Goal: Book appointment/travel/reservation

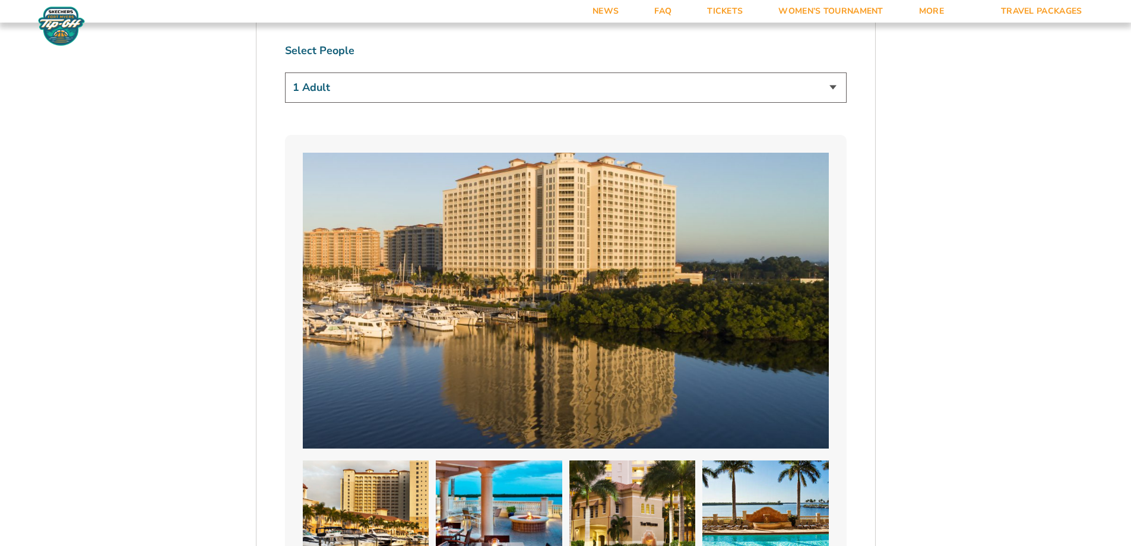
scroll to position [855, 0]
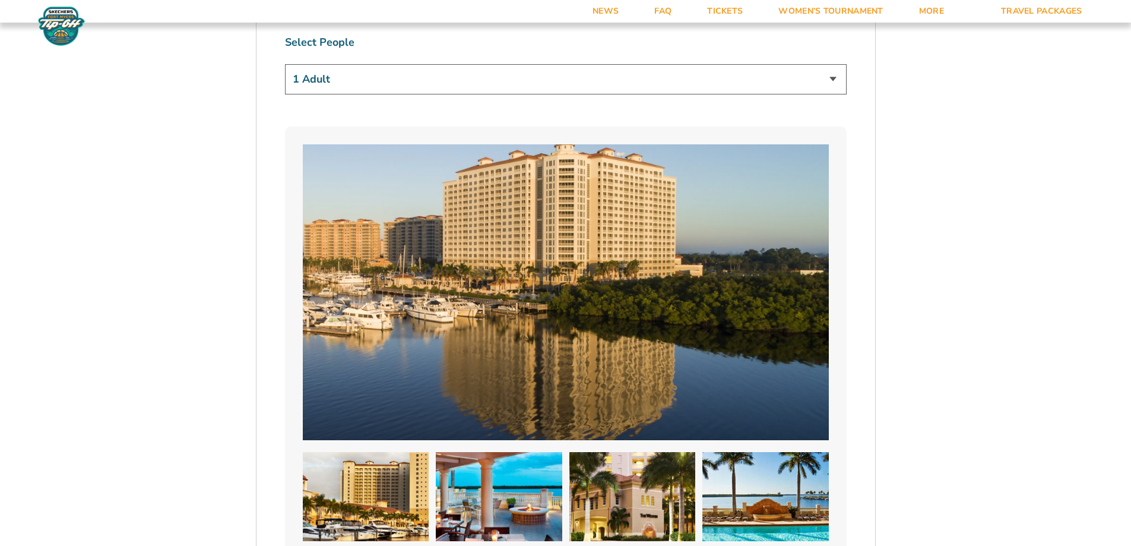
click at [832, 76] on select "1 Adult 2 Adults 3 Adults 4 Adults 2 Adults + 1 Child 2 Adults + 2 Children 2 A…" at bounding box center [566, 79] width 562 height 30
select select "2 Adults"
click at [285, 64] on select "1 Adult 2 Adults 3 Adults 4 Adults 2 Adults + 1 Child 2 Adults + 2 Children 2 A…" at bounding box center [566, 79] width 562 height 30
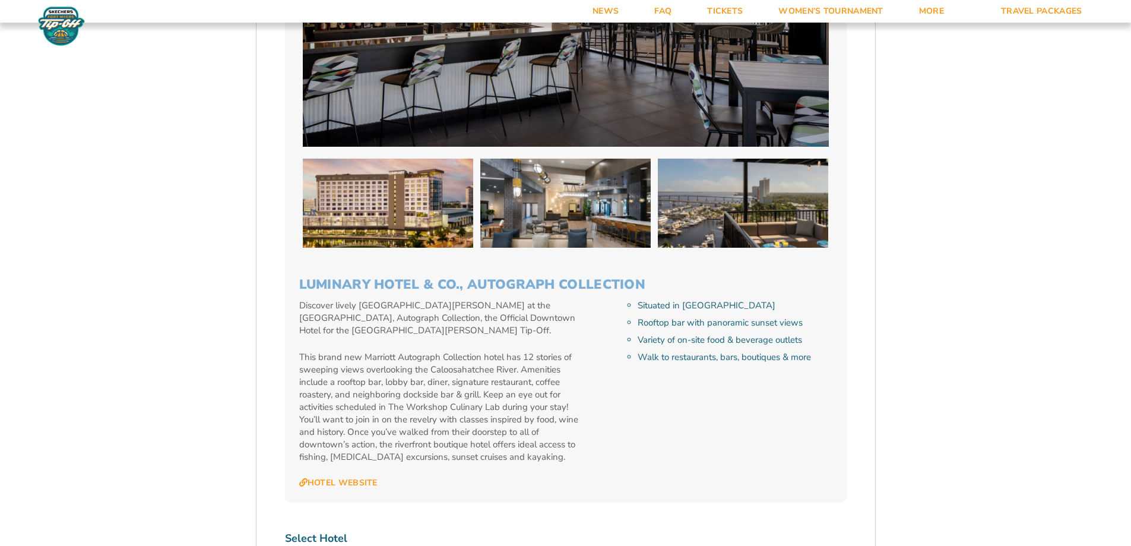
scroll to position [3719, 0]
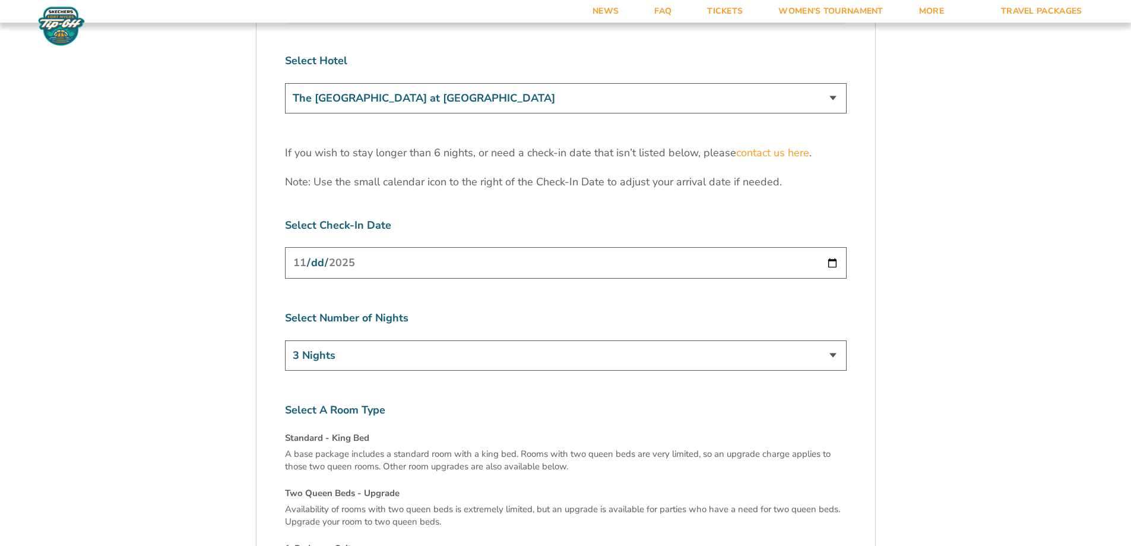
click at [834, 247] on input "[DATE]" at bounding box center [566, 262] width 562 height 31
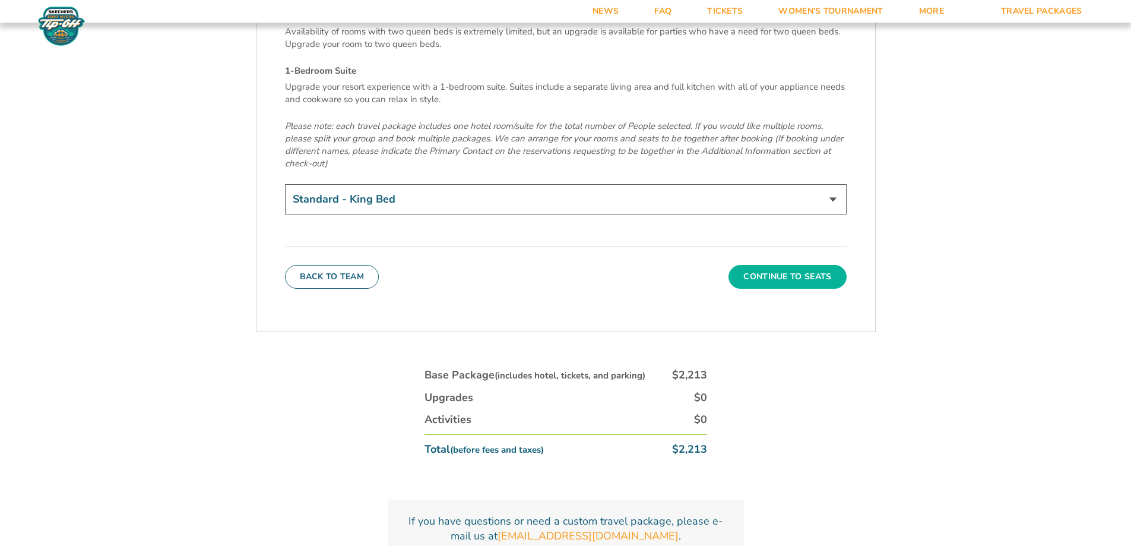
click at [808, 265] on button "Continue To Seats" at bounding box center [787, 277] width 118 height 24
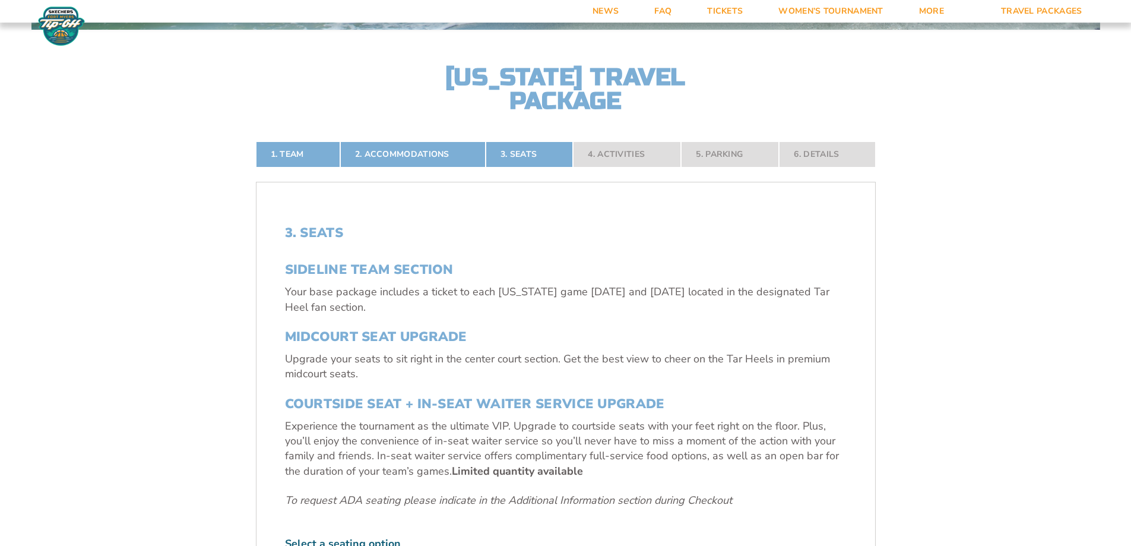
scroll to position [736, 0]
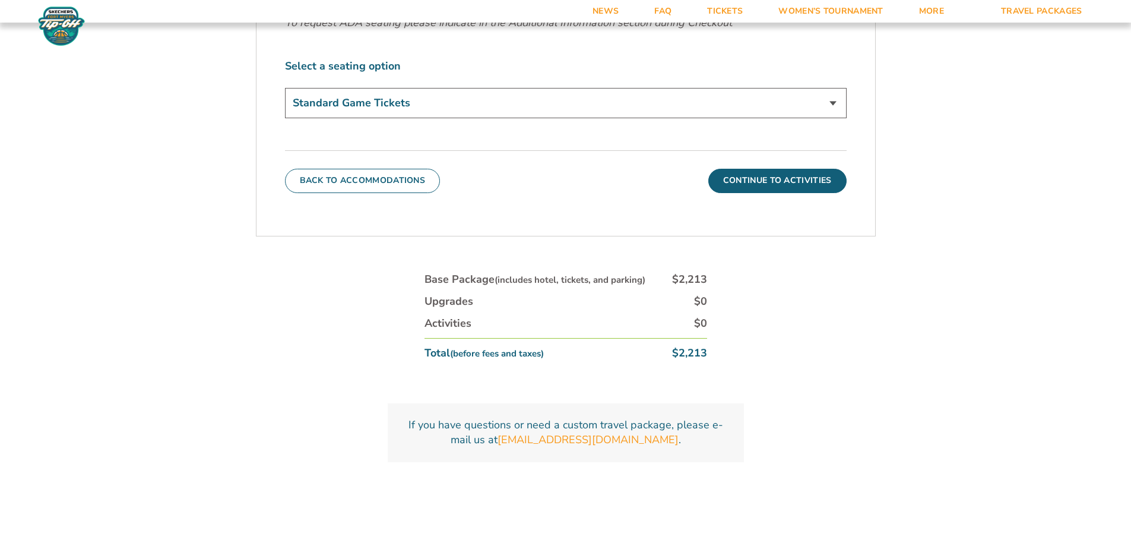
click at [833, 100] on select "Standard Game Tickets Midcourt Seat Upgrade (+$140 per person) Courtside Seat +…" at bounding box center [566, 103] width 562 height 30
select select "Courtside Seat + Waiter Service Upgrade"
click at [285, 88] on select "Standard Game Tickets Midcourt Seat Upgrade (+$140 per person) Courtside Seat +…" at bounding box center [566, 103] width 562 height 30
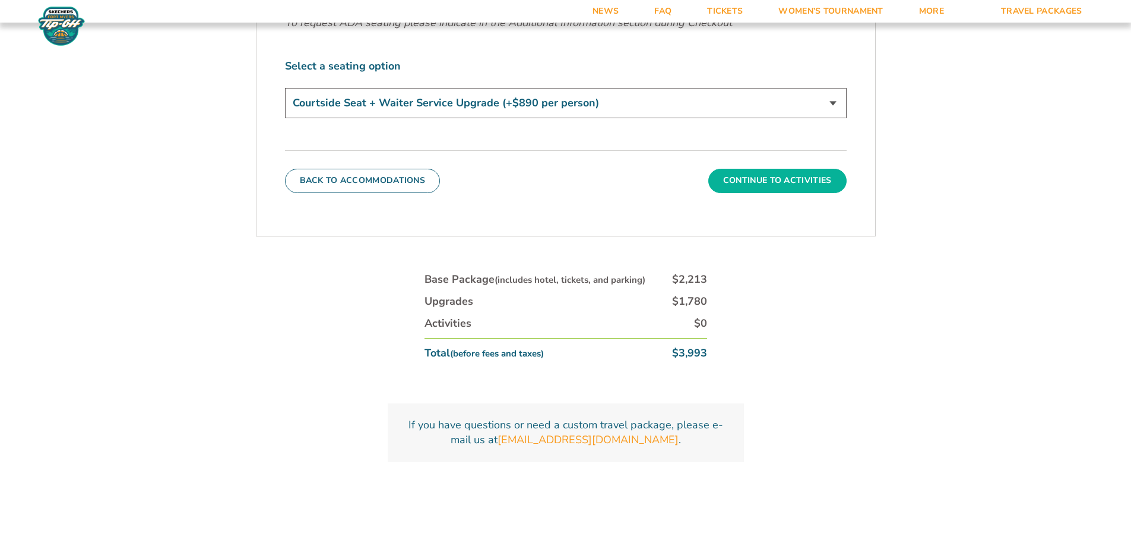
click at [778, 175] on button "Continue To Activities" at bounding box center [777, 181] width 138 height 24
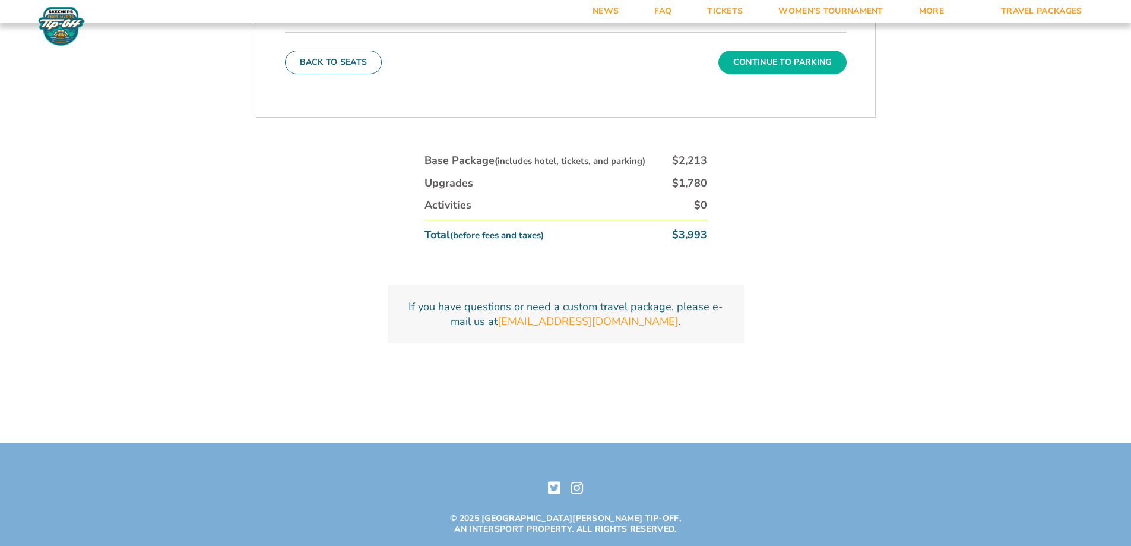
click at [745, 62] on button "Continue To Parking" at bounding box center [782, 62] width 128 height 24
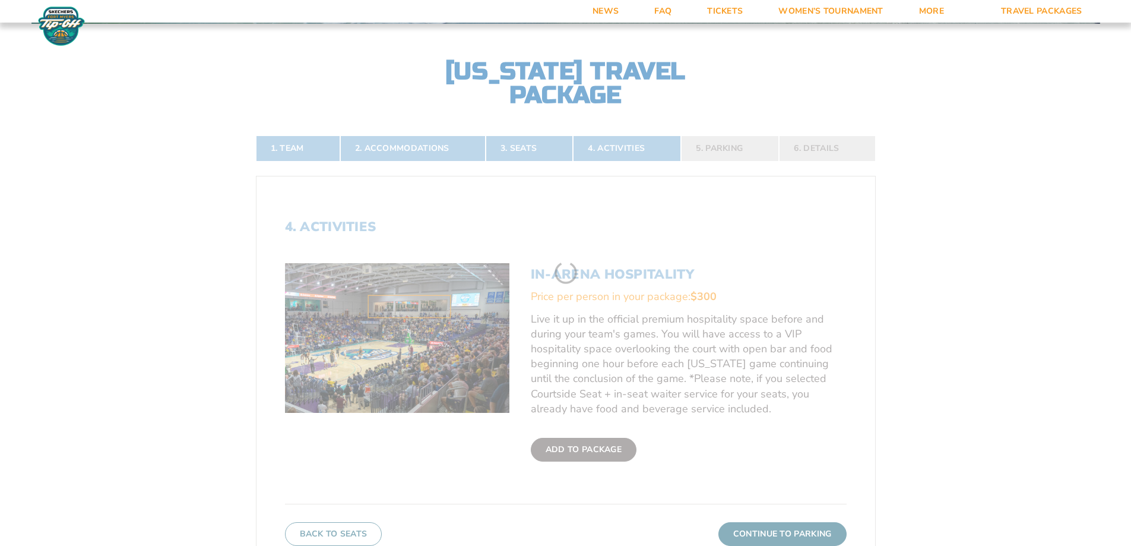
scroll to position [258, 0]
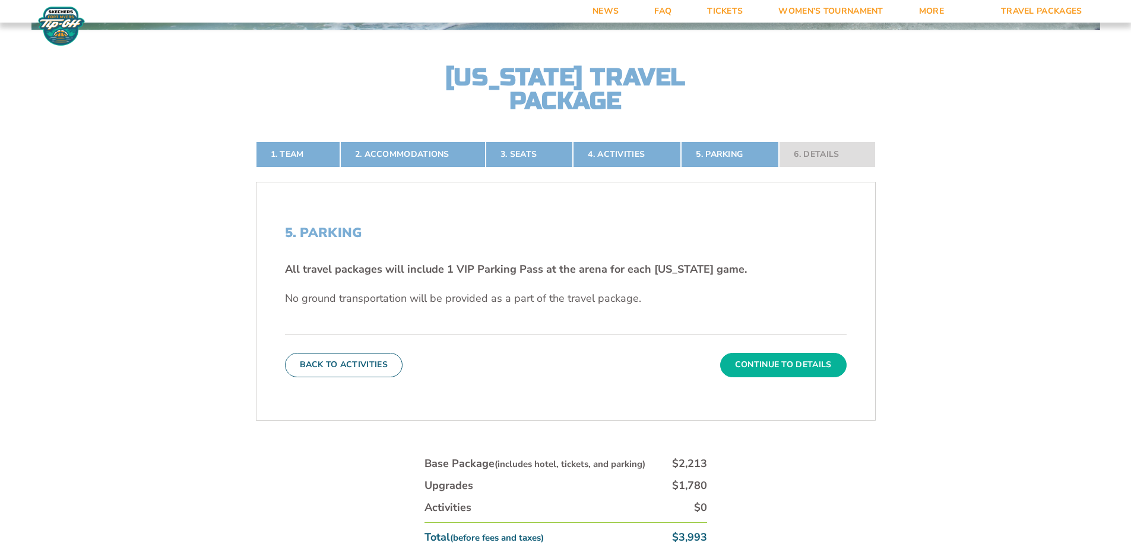
click at [754, 368] on button "Continue To Details" at bounding box center [783, 365] width 126 height 24
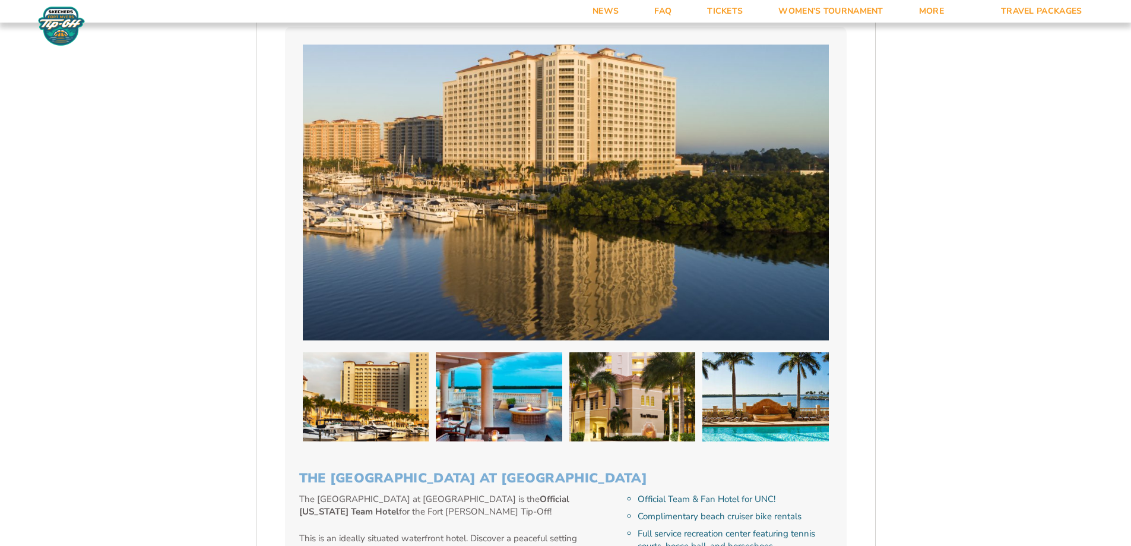
scroll to position [477, 0]
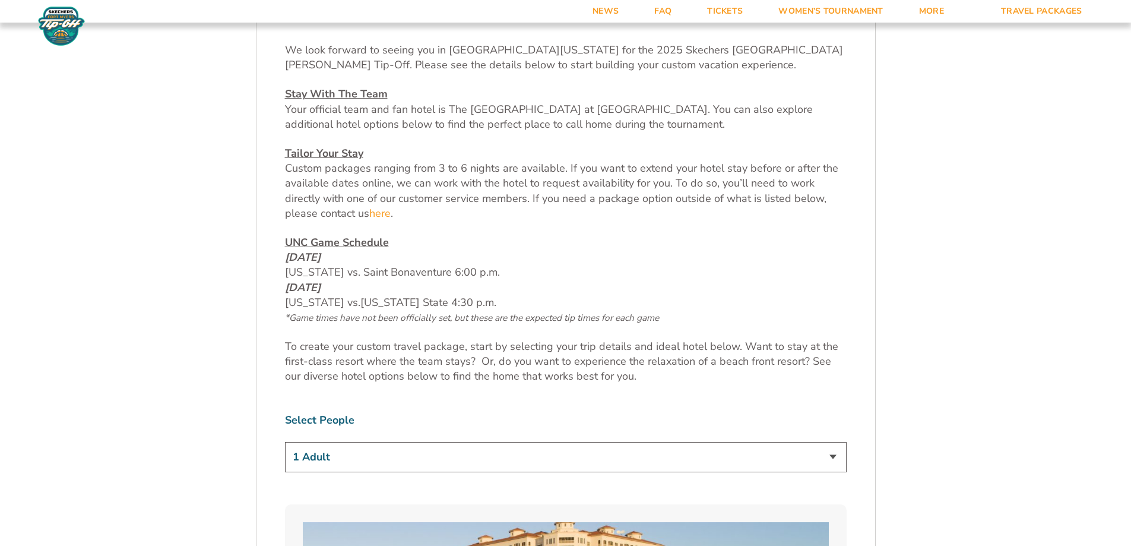
click at [841, 458] on select "1 Adult 2 Adults 3 Adults 4 Adults 2 Adults + 1 Child 2 Adults + 2 Children 2 A…" at bounding box center [566, 457] width 562 height 30
select select "2 Adults"
click at [285, 442] on select "1 Adult 2 Adults 3 Adults 4 Adults 2 Adults + 1 Child 2 Adults + 2 Children 2 A…" at bounding box center [566, 457] width 562 height 30
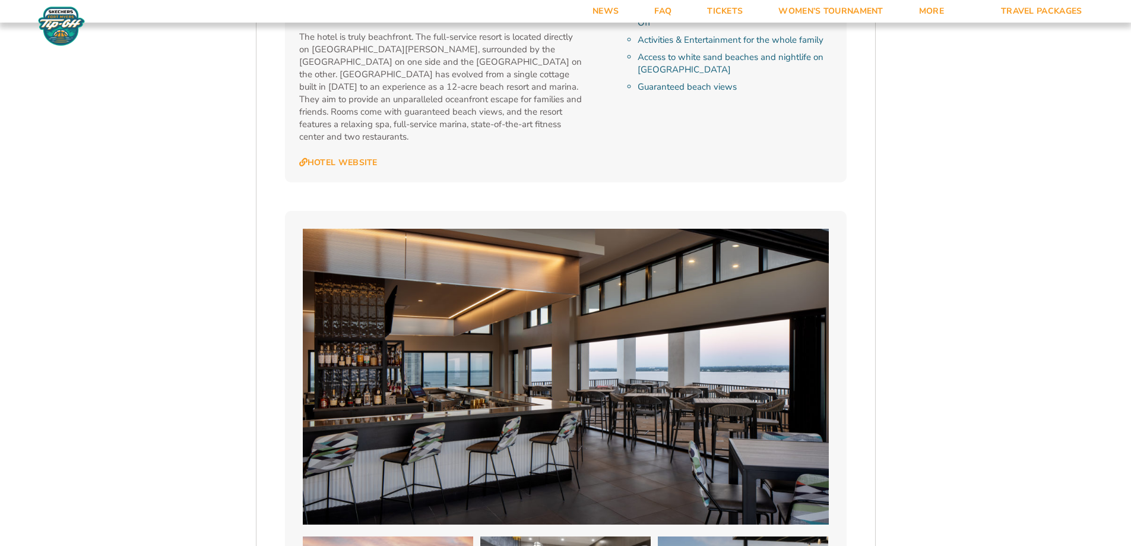
scroll to position [3341, 0]
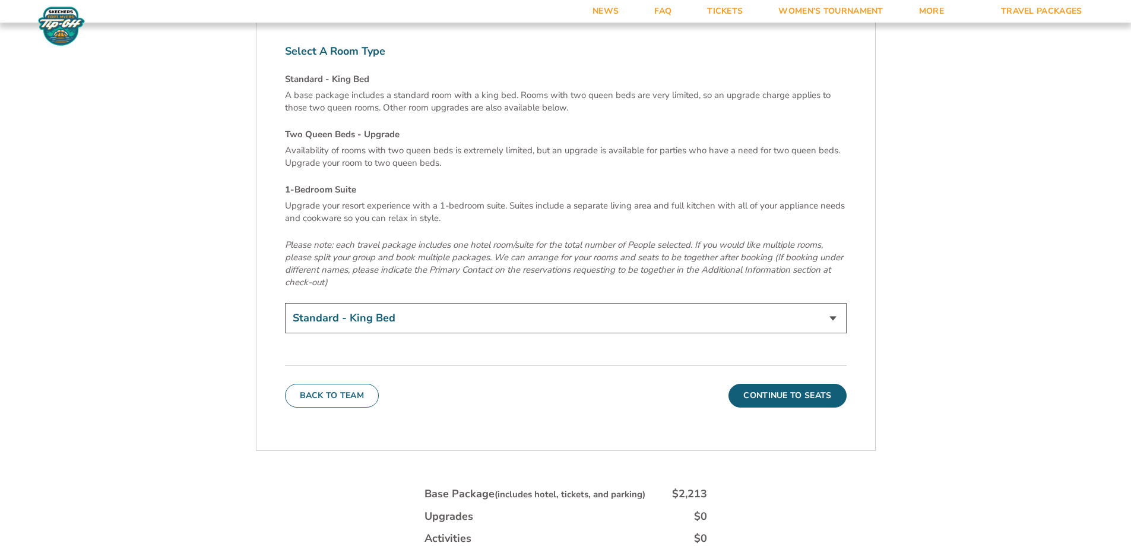
scroll to position [4117, 0]
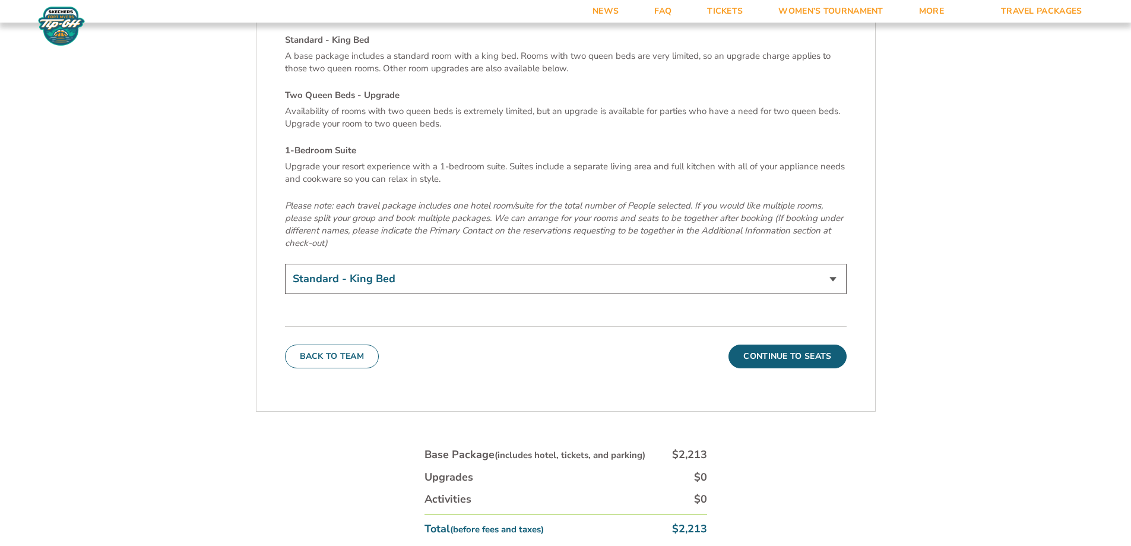
click at [805, 326] on div "Back To Team Continue To Seats" at bounding box center [566, 347] width 562 height 42
click at [805, 344] on button "Continue To Seats" at bounding box center [787, 356] width 118 height 24
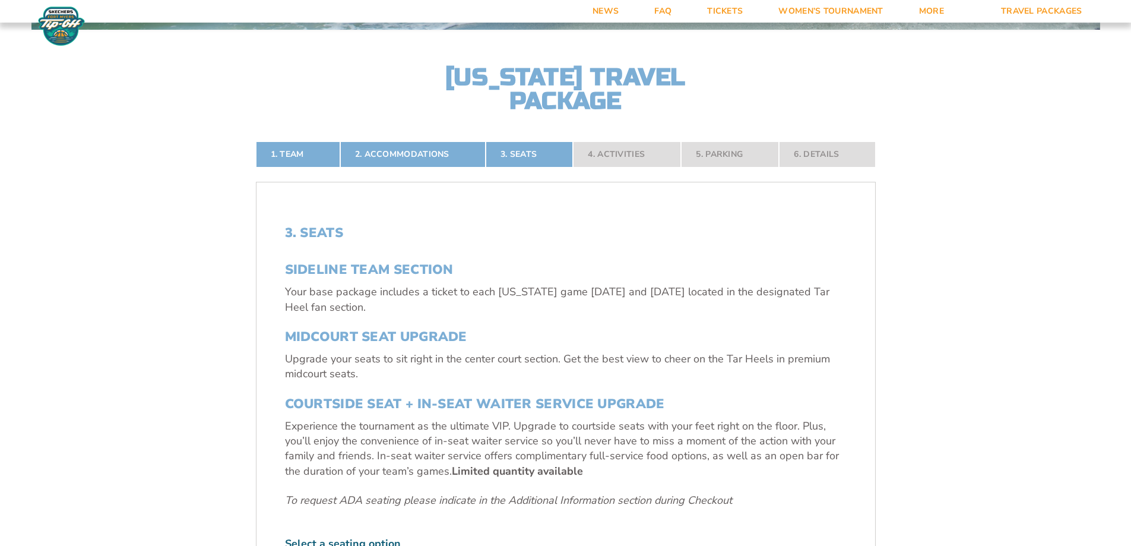
scroll to position [736, 0]
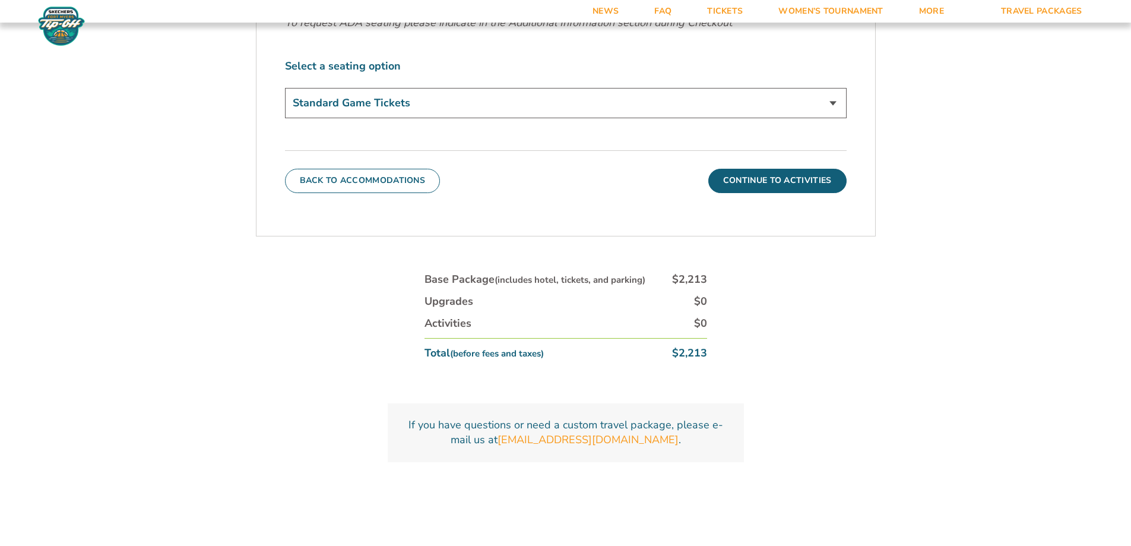
click at [829, 101] on select "Standard Game Tickets Midcourt Seat Upgrade (+$140 per person) Courtside Seat +…" at bounding box center [566, 103] width 562 height 30
select select "Courtside Seat + Waiter Service Upgrade"
click at [285, 88] on select "Standard Game Tickets Midcourt Seat Upgrade (+$140 per person) Courtside Seat +…" at bounding box center [566, 103] width 562 height 30
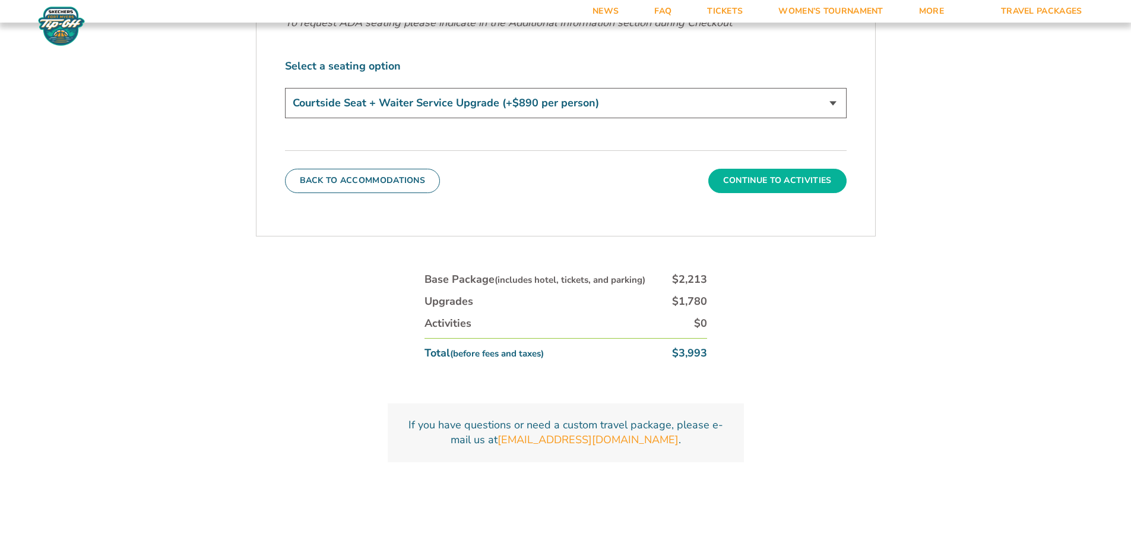
click at [766, 173] on button "Continue To Activities" at bounding box center [777, 181] width 138 height 24
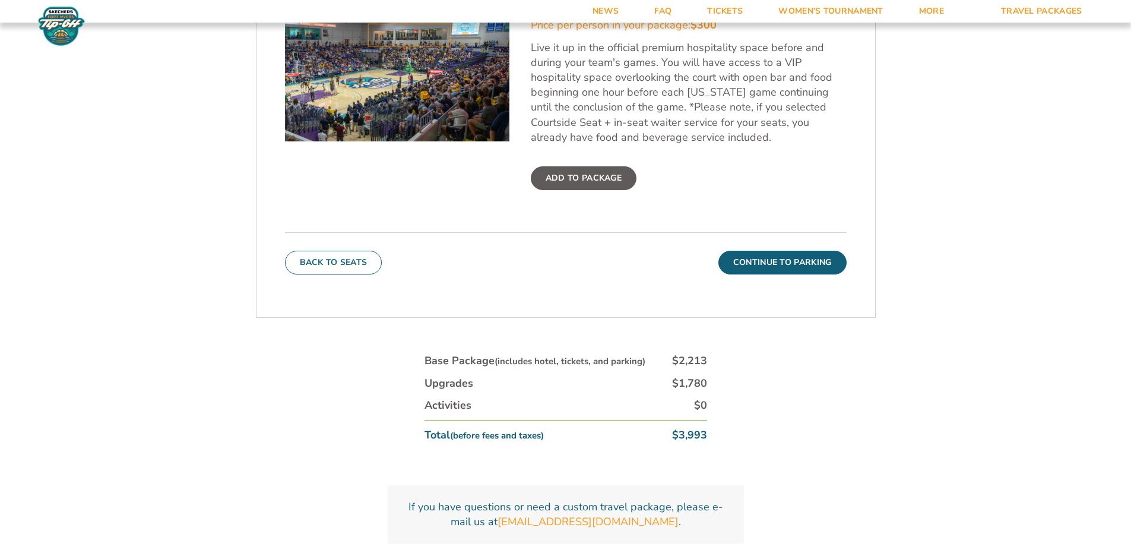
scroll to position [551, 0]
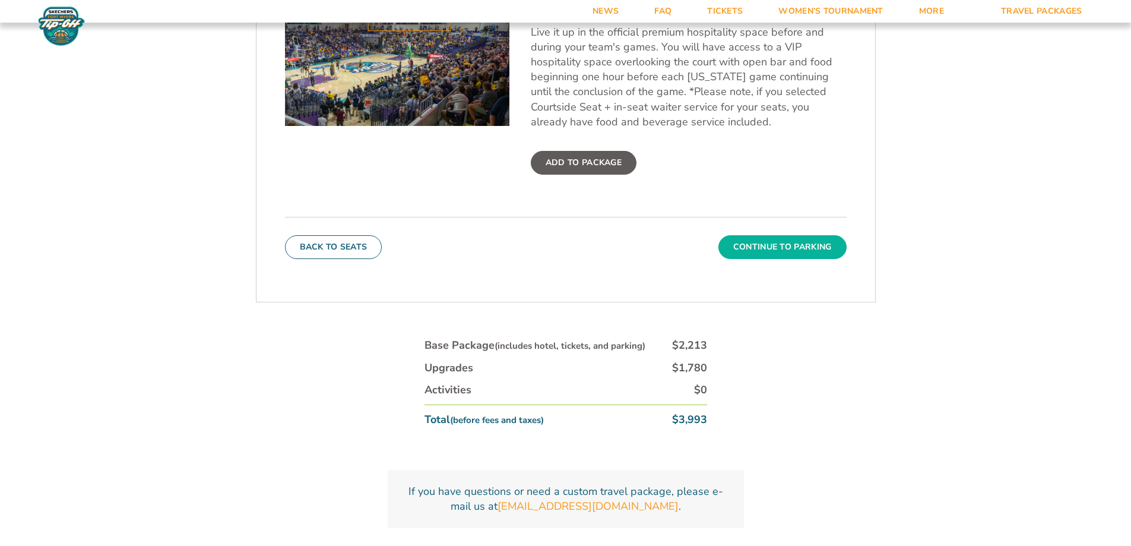
click at [765, 247] on button "Continue To Parking" at bounding box center [782, 247] width 128 height 24
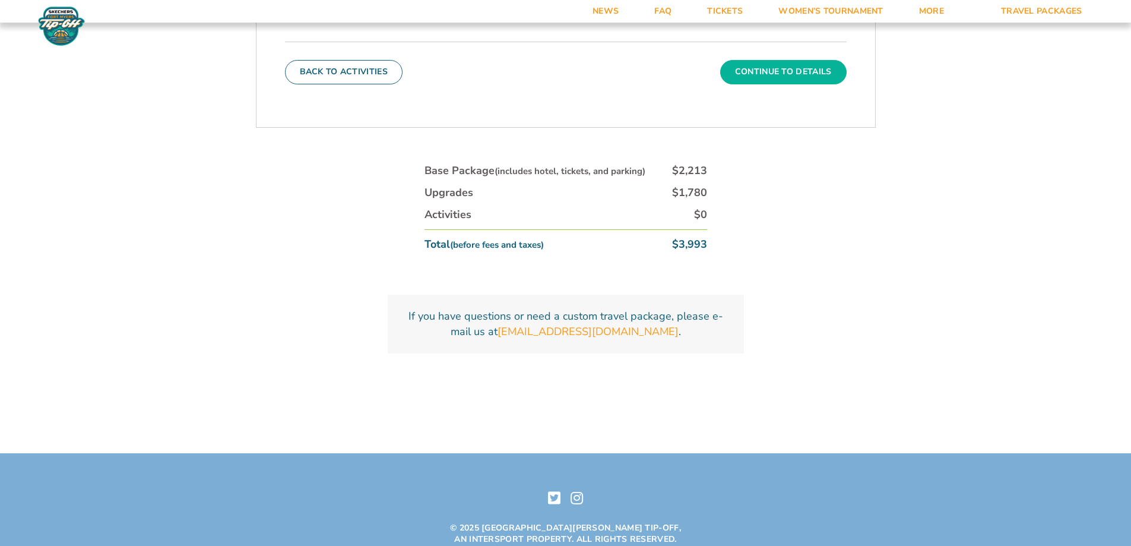
click at [787, 83] on button "Continue To Details" at bounding box center [783, 72] width 126 height 24
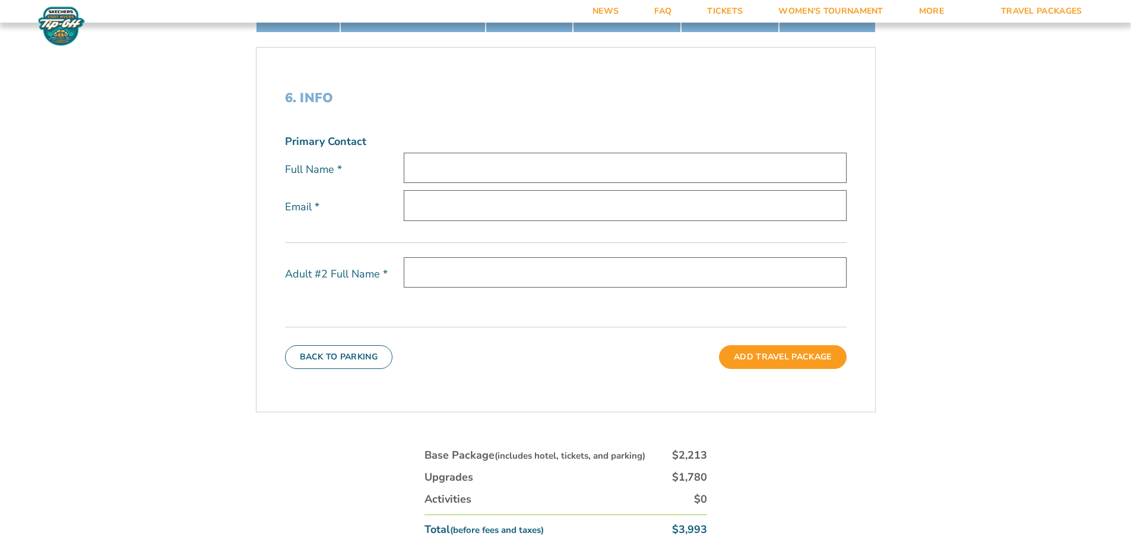
scroll to position [425, 0]
